Goal: Task Accomplishment & Management: Manage account settings

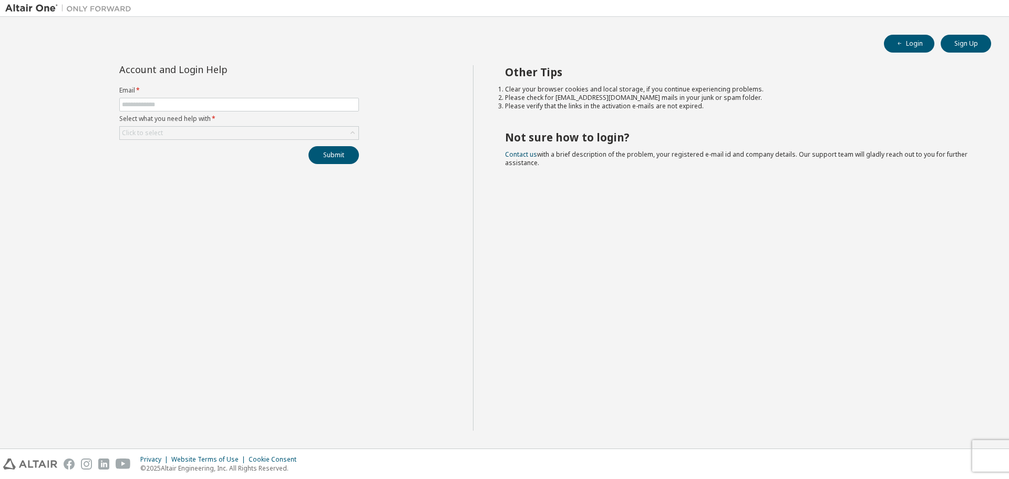
click at [210, 100] on input "text" at bounding box center [239, 104] width 234 height 8
type input "**********"
click at [188, 134] on div "Click to select" at bounding box center [239, 133] width 239 height 13
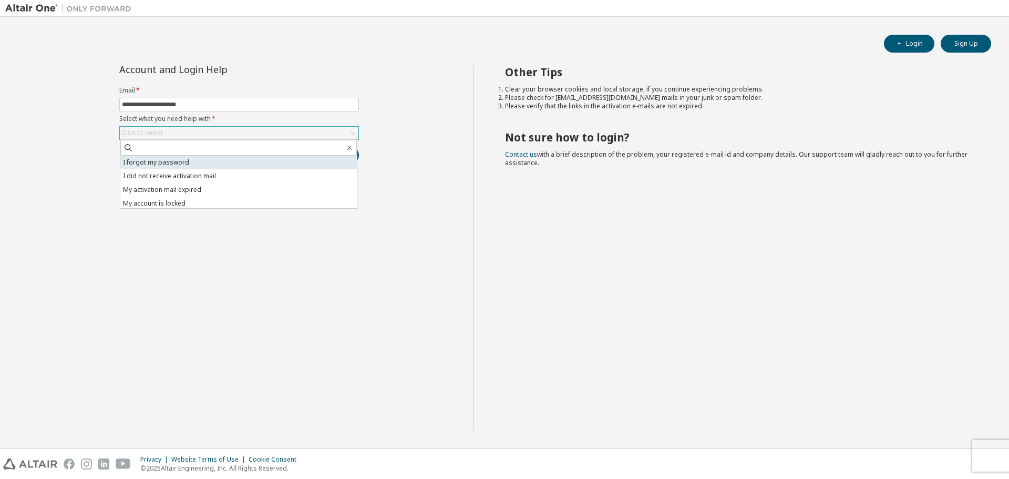
click at [177, 162] on li "I forgot my password" at bounding box center [238, 163] width 237 height 14
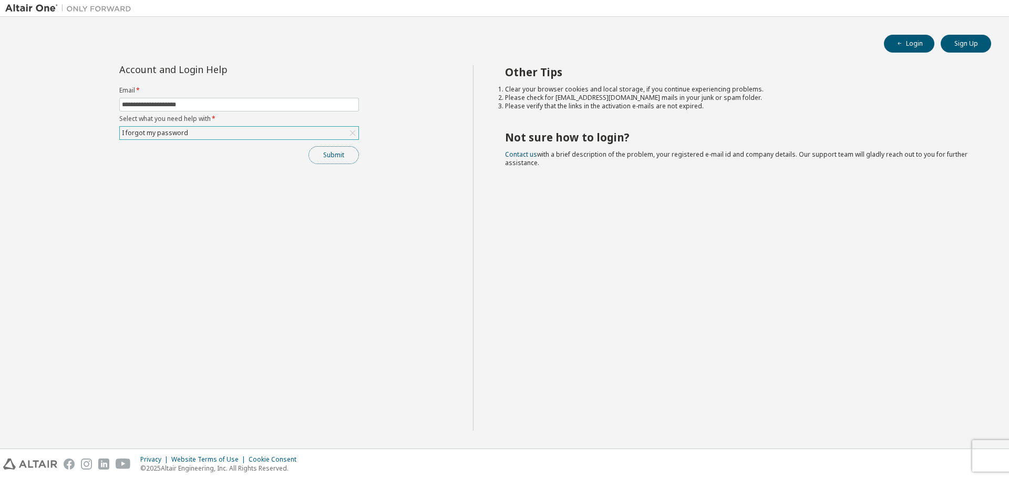
click at [333, 161] on button "Submit" at bounding box center [334, 155] width 50 height 18
click at [341, 157] on button "Submit" at bounding box center [334, 155] width 50 height 18
click at [160, 105] on input "text" at bounding box center [239, 104] width 234 height 8
type input "**********"
click at [186, 136] on div "Click to select" at bounding box center [239, 133] width 239 height 13
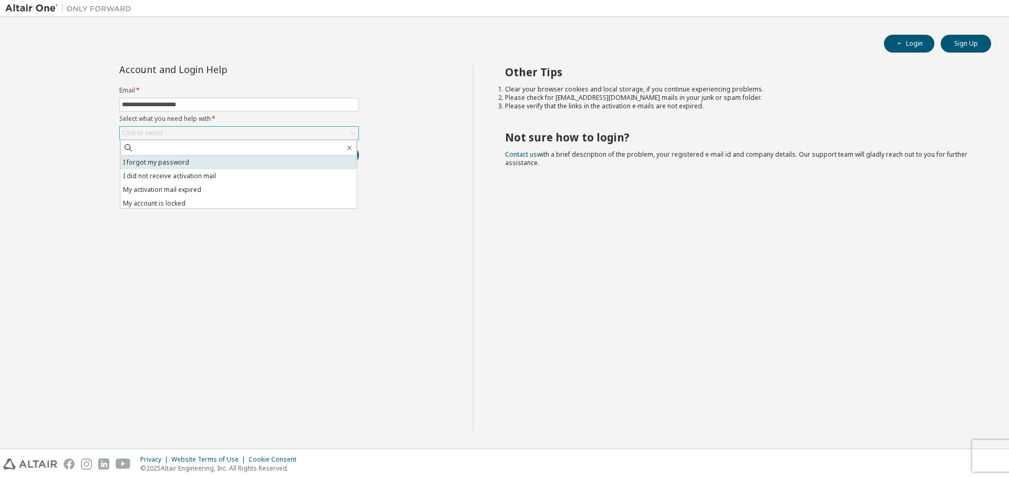
click at [178, 160] on li "I forgot my password" at bounding box center [238, 163] width 237 height 14
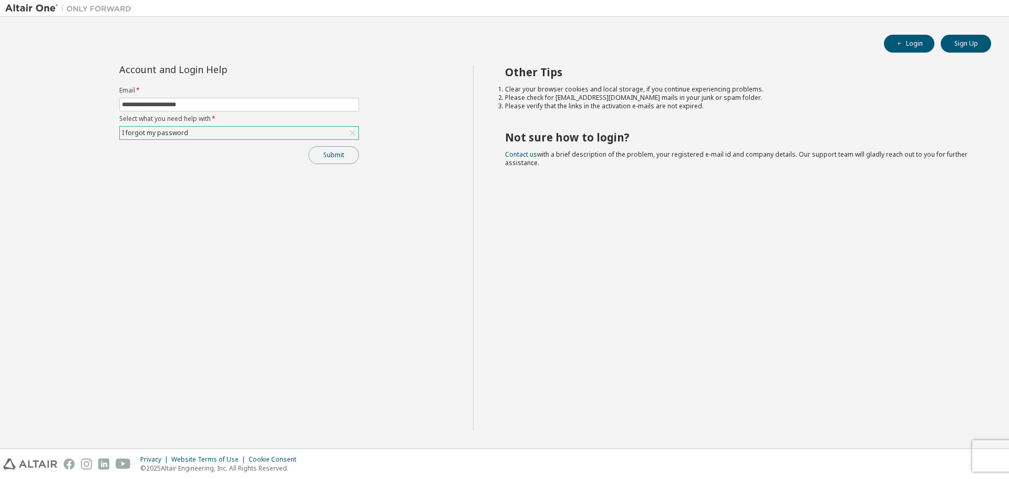
click at [326, 156] on button "Submit" at bounding box center [334, 155] width 50 height 18
